Goal: Information Seeking & Learning: Learn about a topic

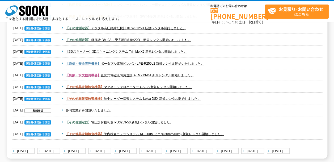
scroll to position [797, 0]
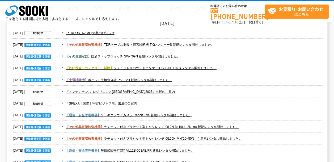
scroll to position [53, 0]
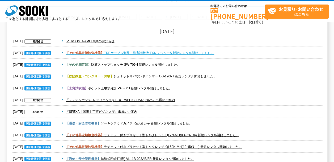
click at [116, 53] on link "【その他非破壊検査機器】 TDRケーブル測長・障害診断機 TXレンジャーS 新規レンタル開始しました。" at bounding box center [140, 53] width 149 height 4
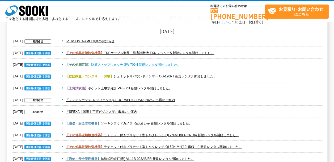
click at [80, 64] on span "【その他測定器】" at bounding box center [79, 65] width 26 height 4
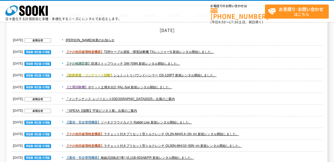
scroll to position [80, 0]
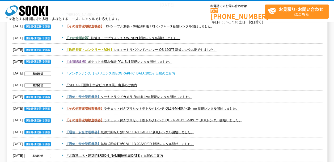
click at [128, 74] on link "『メンテンナンス･レジリエンス[GEOGRAPHIC_DATA]2025』出展のご案内" at bounding box center [120, 73] width 109 height 4
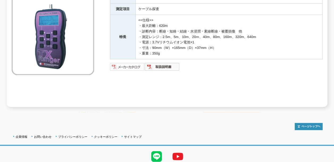
scroll to position [123, 0]
